Goal: Book appointment/travel/reservation

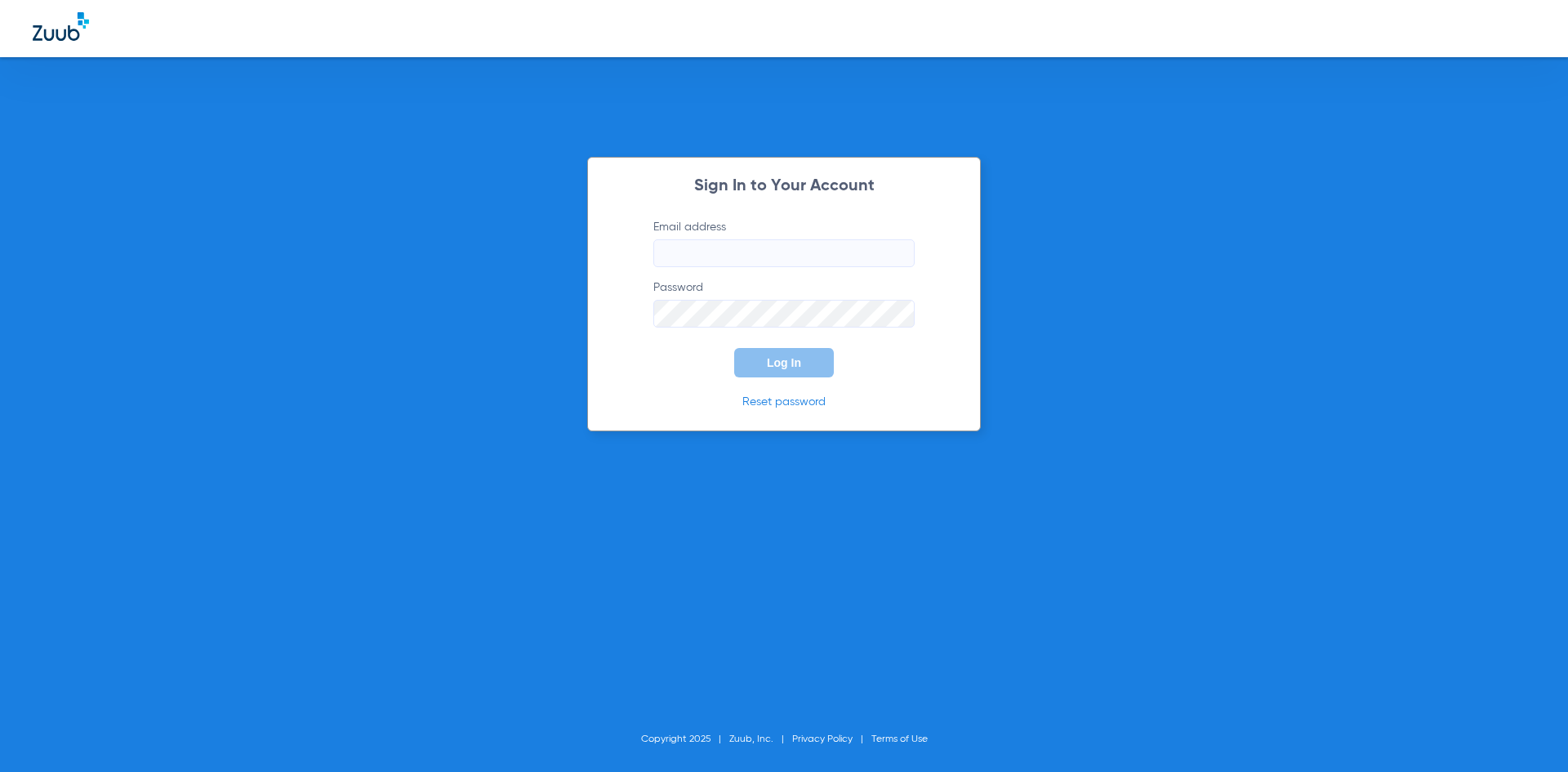
click at [814, 261] on input "Email address" at bounding box center [784, 253] width 262 height 28
click at [818, 260] on input "stephaniemartinez68" at bounding box center [784, 253] width 262 height 28
click at [735, 348] on button "Log In" at bounding box center [784, 362] width 99 height 29
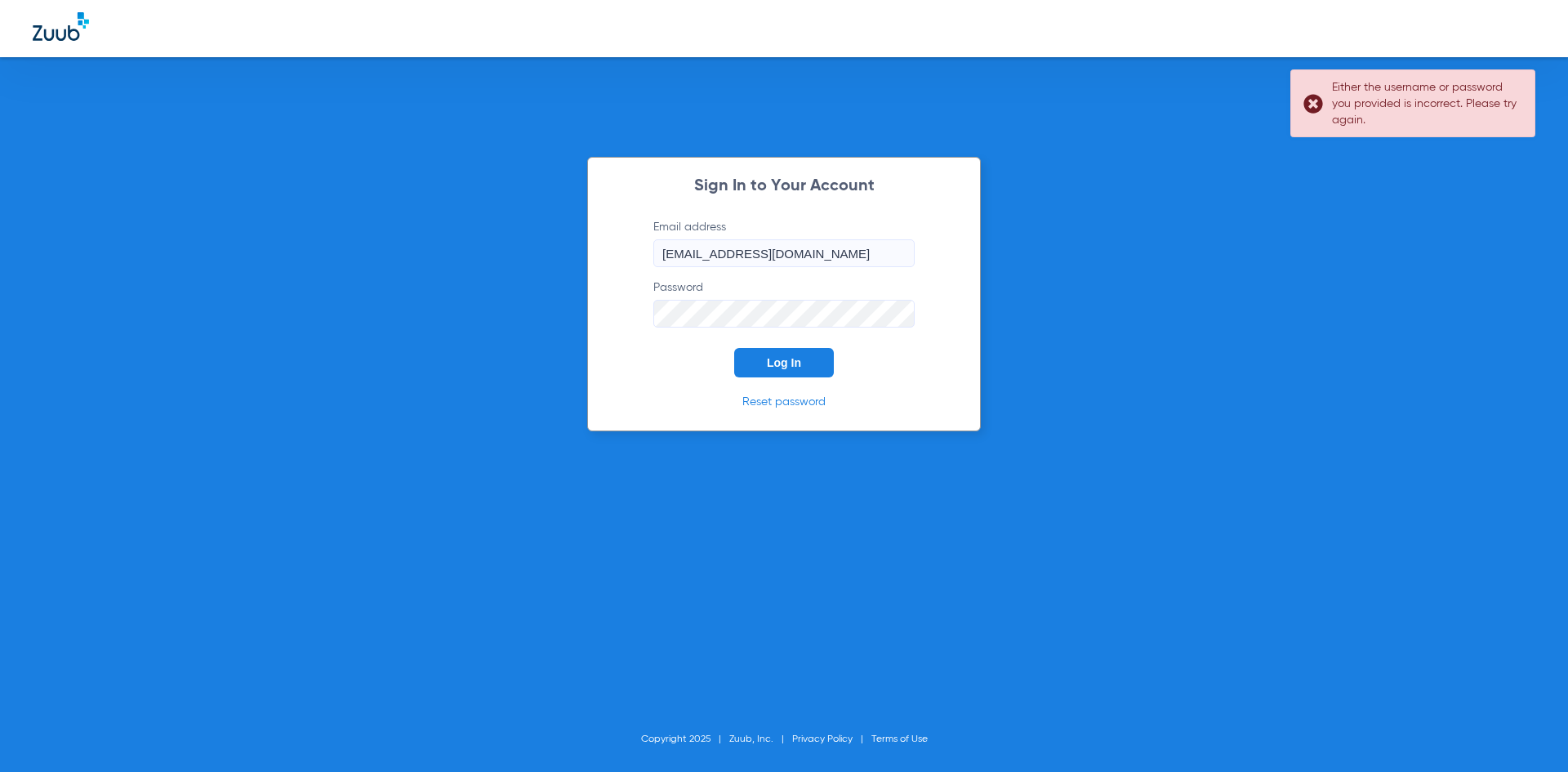
drag, startPoint x: 907, startPoint y: 250, endPoint x: 440, endPoint y: 295, distance: 469.2
click at [440, 295] on div "Sign In to Your Account Email address [EMAIL_ADDRESS][DOMAIN_NAME] Password Log…" at bounding box center [784, 386] width 1568 height 772
type input "s"
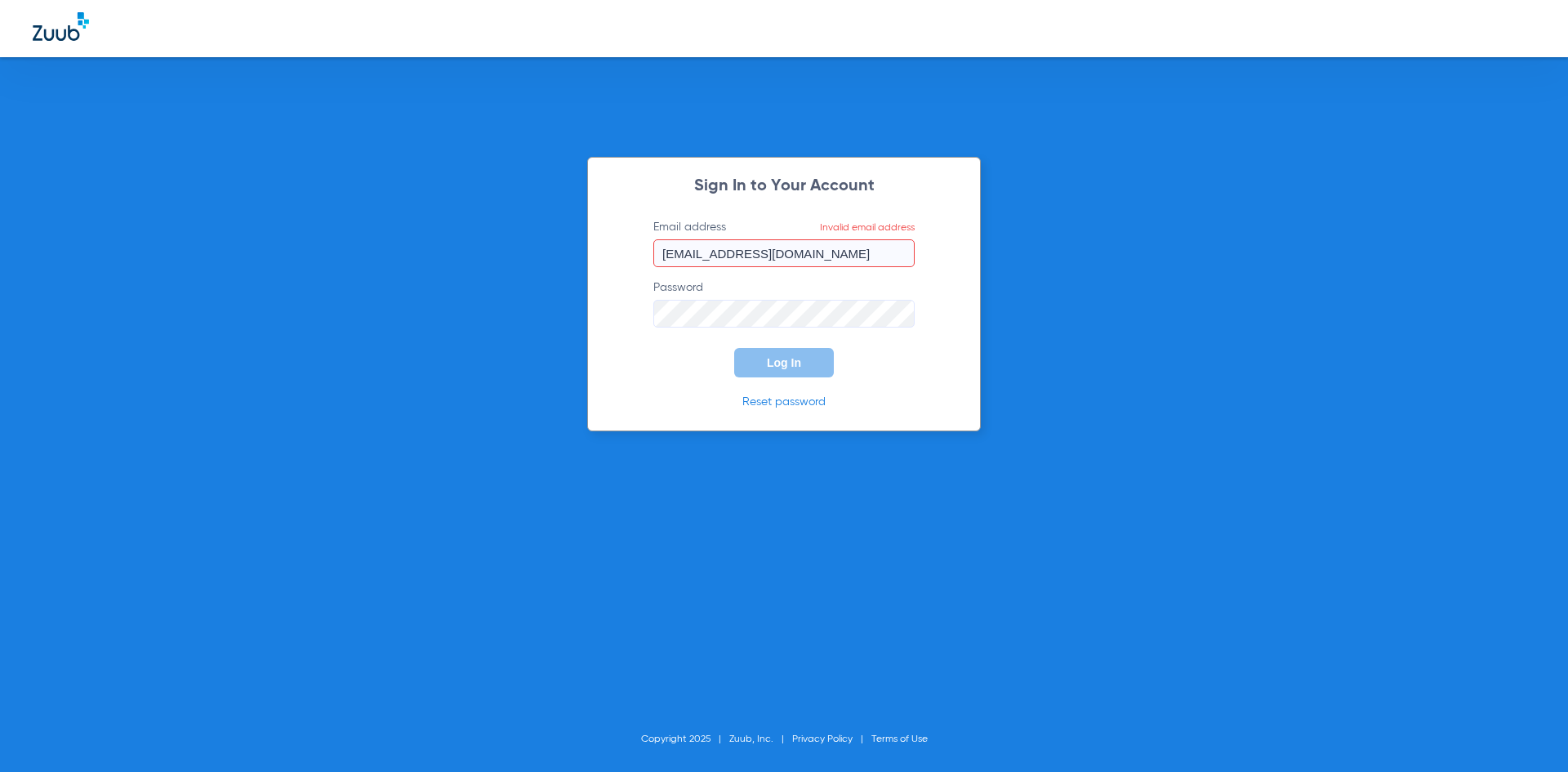
drag, startPoint x: 899, startPoint y: 255, endPoint x: 347, endPoint y: 285, distance: 552.8
click at [347, 285] on div "Sign In to Your Account Email address Invalid email address Stephaniemartinez68…" at bounding box center [784, 386] width 1568 height 772
drag, startPoint x: 906, startPoint y: 255, endPoint x: 114, endPoint y: 398, distance: 804.8
click at [114, 398] on div "Sign In to Your Account Email address [EMAIL_ADDRESS][DOMAIN_NAME] Password Log…" at bounding box center [784, 386] width 1568 height 772
type input "Stephaniemartinez68@mydentalmail.com"
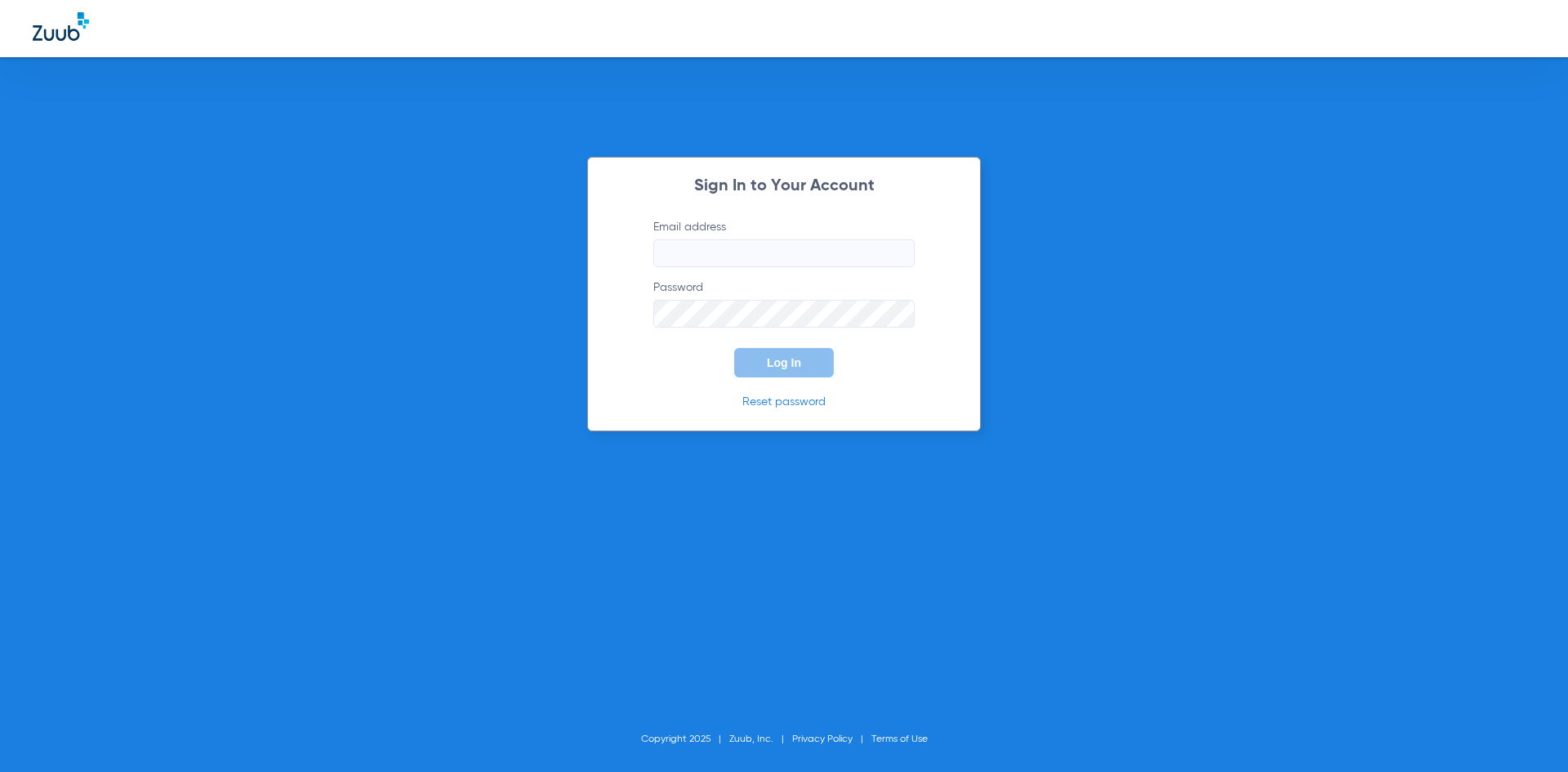
click at [707, 251] on input "Email address" at bounding box center [784, 253] width 262 height 28
type input "[EMAIL_ADDRESS][DOMAIN_NAME]"
click at [735, 348] on button "Log In" at bounding box center [784, 362] width 99 height 29
drag, startPoint x: 899, startPoint y: 253, endPoint x: 491, endPoint y: 271, distance: 408.4
click at [491, 271] on div "Sign In to Your Account Email address [EMAIL_ADDRESS][DOMAIN_NAME] Password Log…" at bounding box center [784, 386] width 1568 height 772
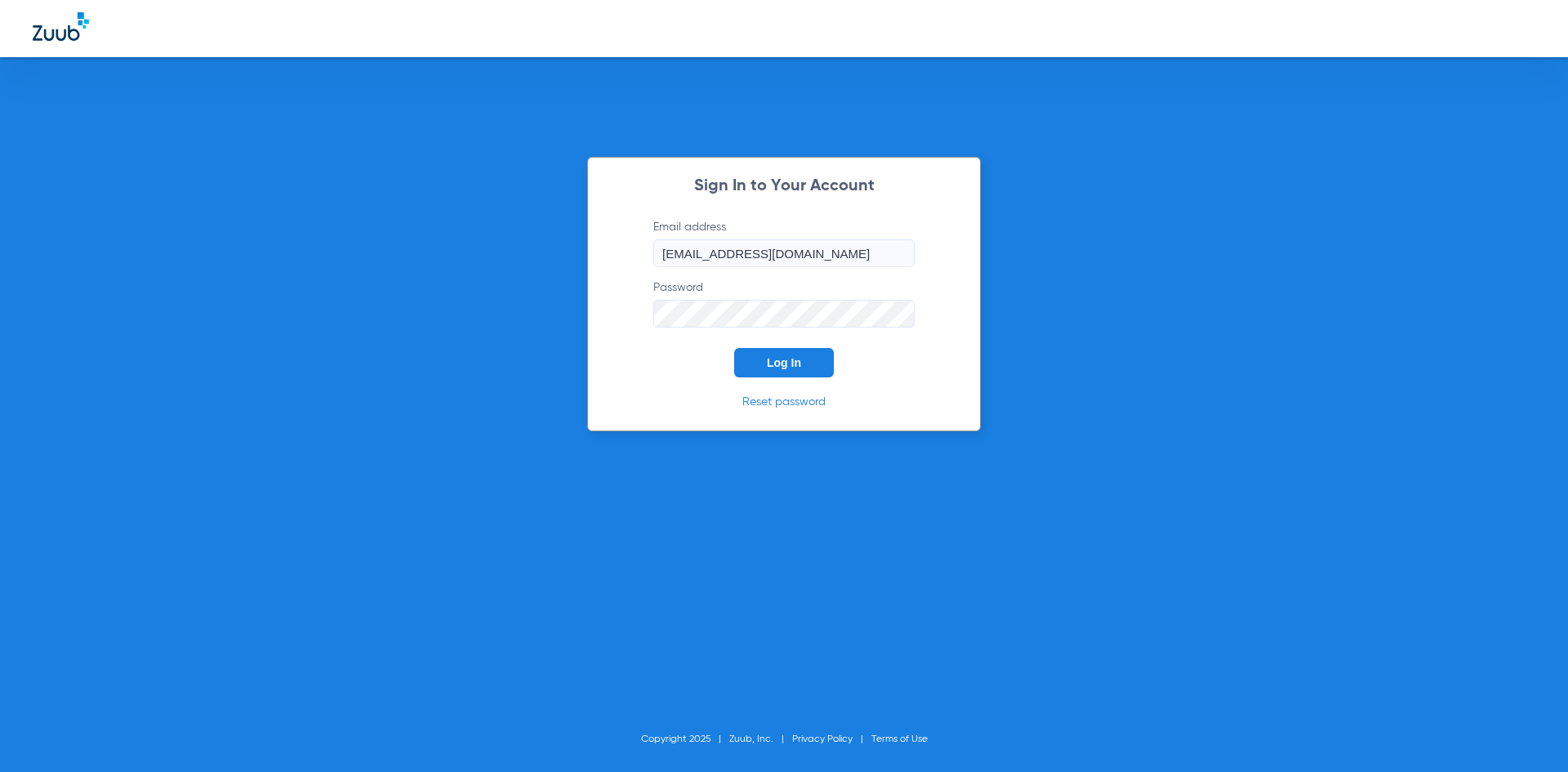
click at [775, 375] on button "Log In" at bounding box center [784, 362] width 99 height 29
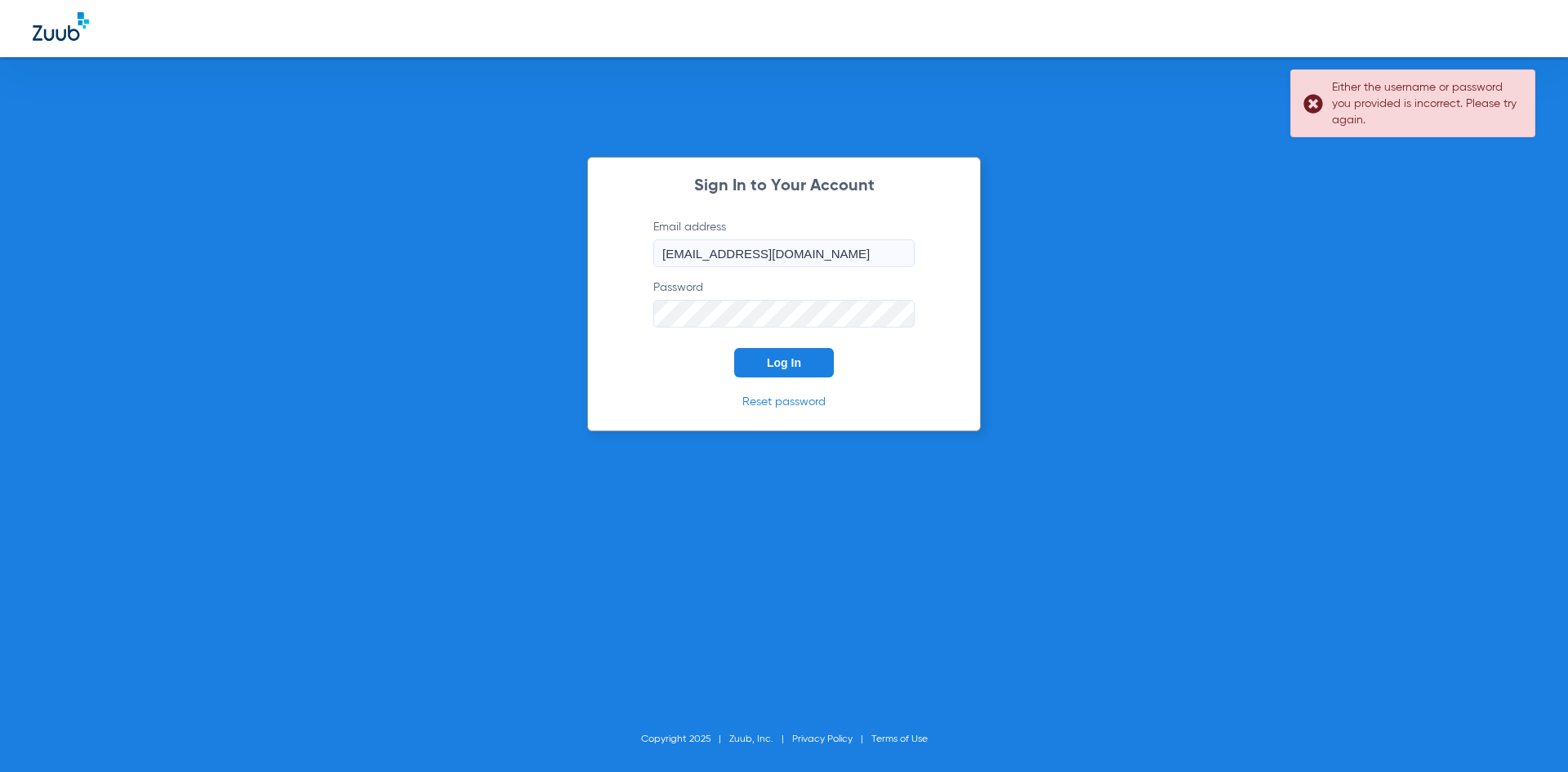
click at [561, 319] on div "Sign In to Your Account Email address [EMAIL_ADDRESS][DOMAIN_NAME] Password Log…" at bounding box center [784, 386] width 1568 height 772
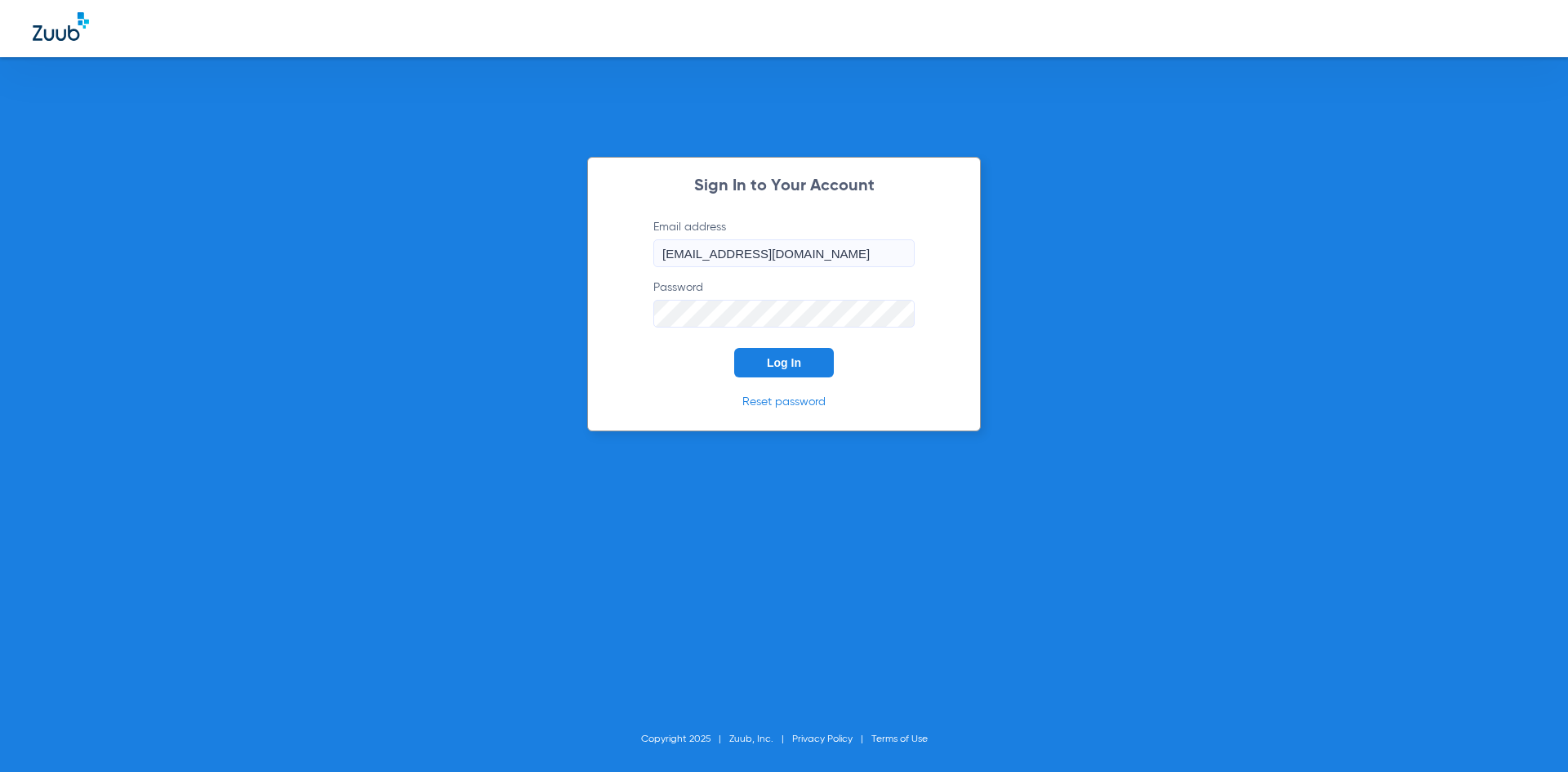
click at [735, 348] on button "Log In" at bounding box center [784, 362] width 99 height 29
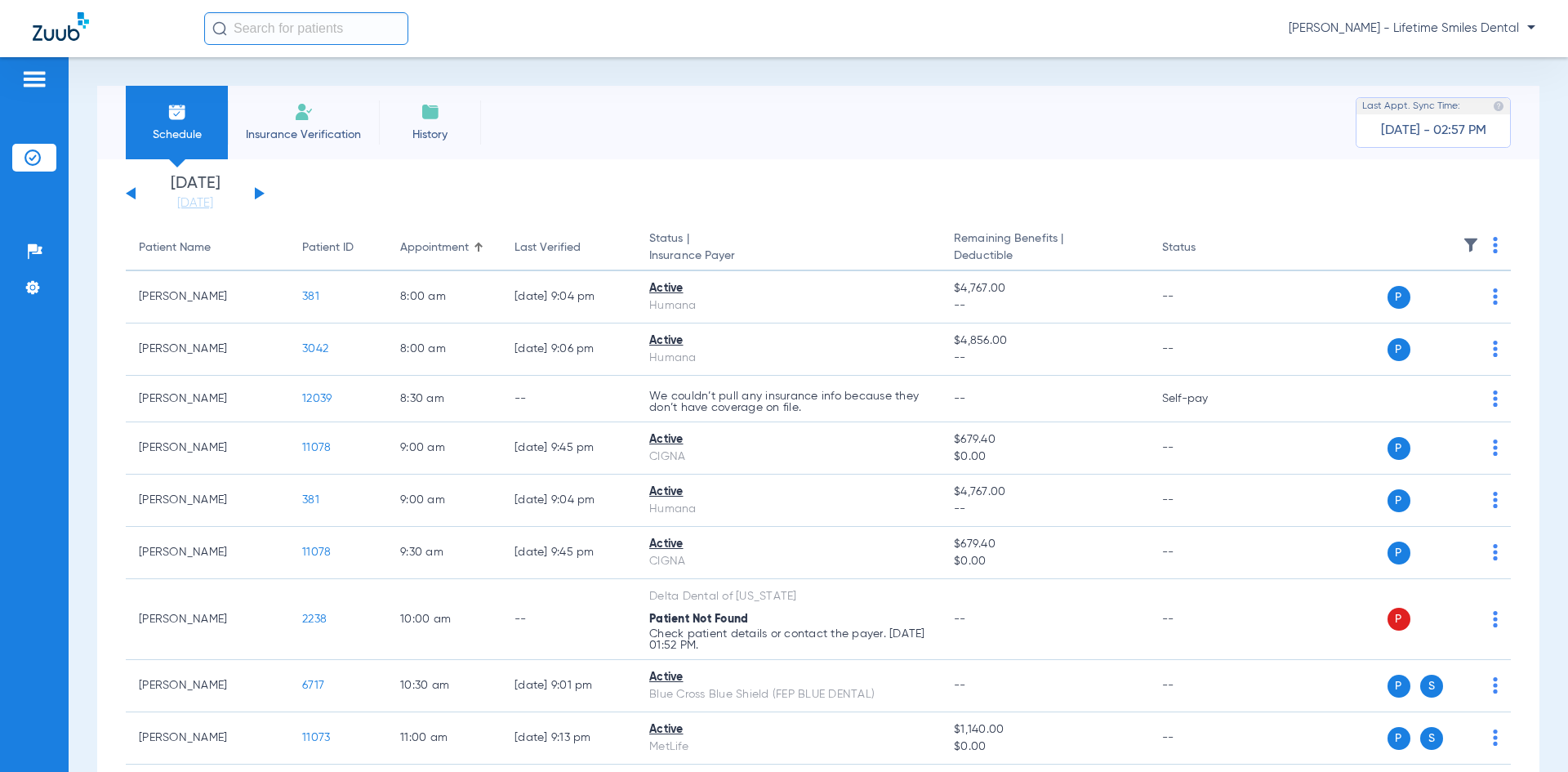
click at [251, 192] on div "[DATE] [DATE] [DATE] [DATE] [DATE] [DATE] [DATE] [DATE] [DATE] [DATE] [DATE] [D…" at bounding box center [194, 194] width 139 height 36
click at [258, 196] on button at bounding box center [260, 193] width 10 height 13
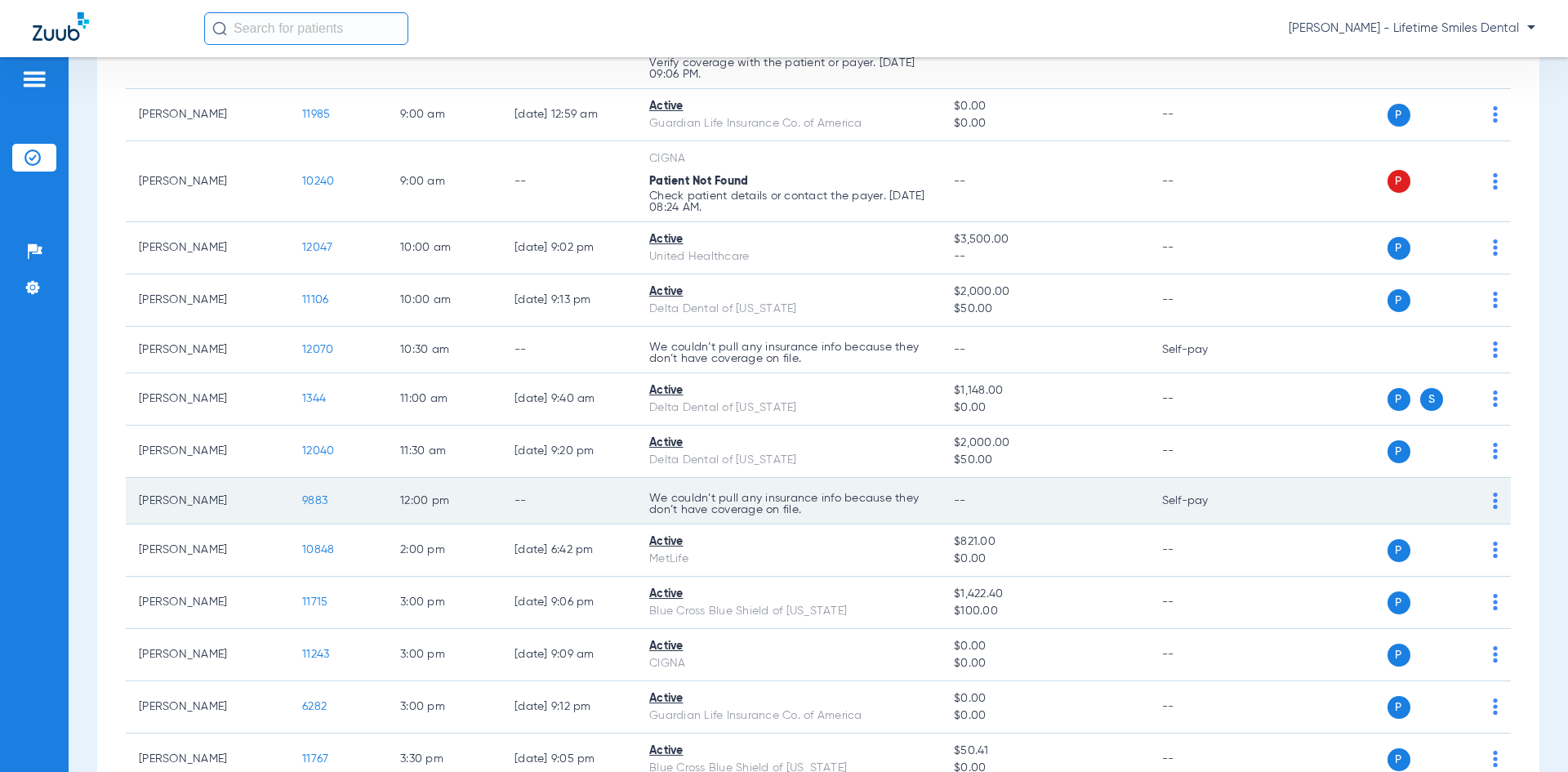
scroll to position [653, 0]
